Goal: Transaction & Acquisition: Purchase product/service

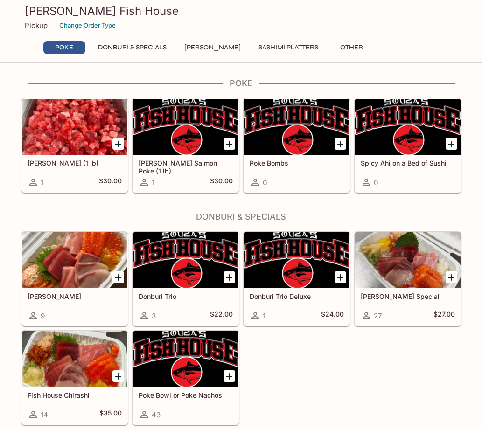
scroll to position [146, 0]
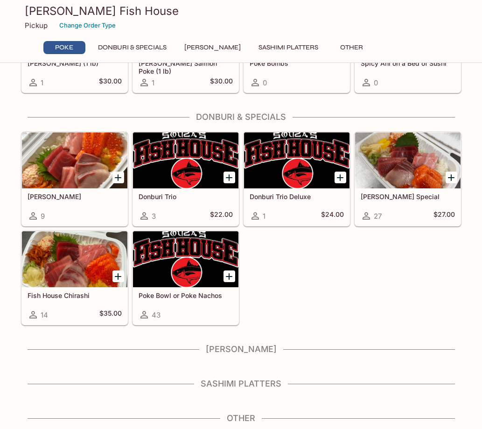
click at [268, 369] on div "This restaurant is currently closed and will open [DATE] at 10:00 AM . You may …" at bounding box center [241, 179] width 448 height 500
click at [265, 356] on div "[PERSON_NAME]" at bounding box center [241, 352] width 440 height 16
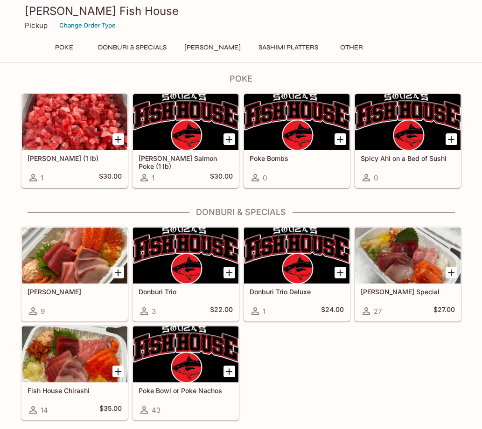
scroll to position [0, 0]
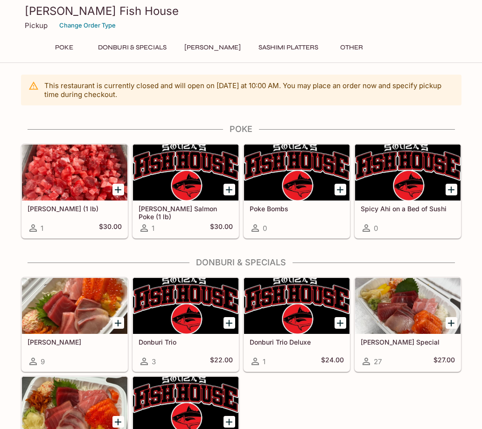
click at [195, 47] on button "[PERSON_NAME]" at bounding box center [212, 47] width 67 height 13
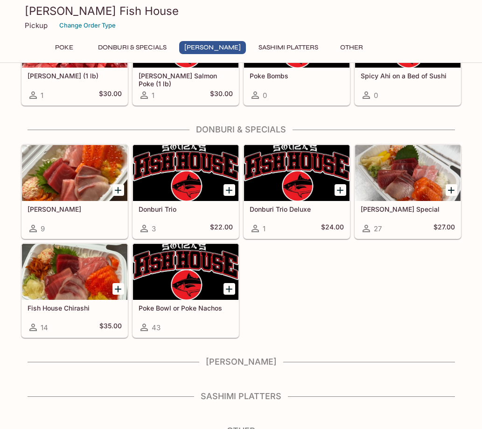
scroll to position [146, 0]
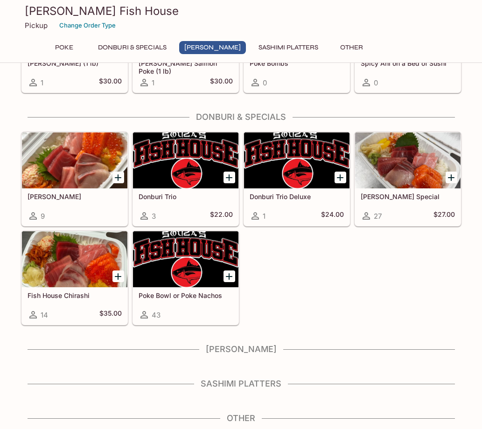
click at [139, 44] on button "Donburi & Specials" at bounding box center [132, 47] width 79 height 13
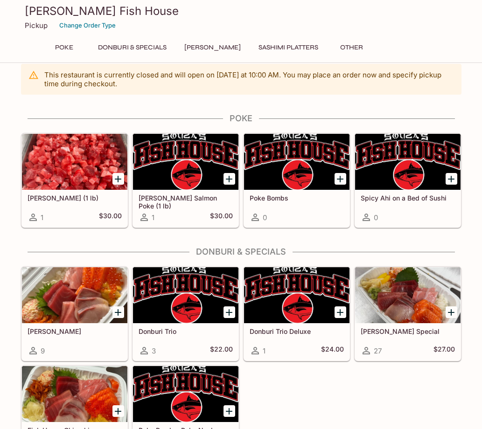
scroll to position [0, 0]
